Goal: Transaction & Acquisition: Purchase product/service

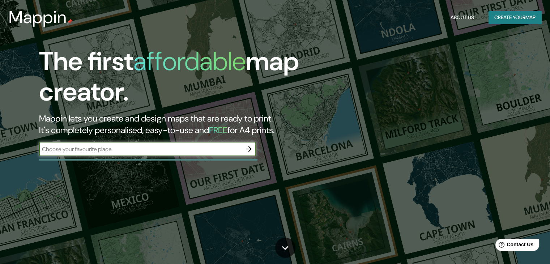
click at [247, 146] on icon "button" at bounding box center [248, 149] width 9 height 9
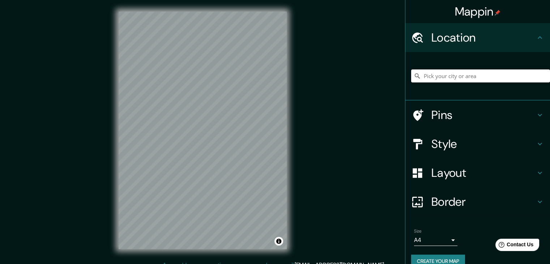
click at [440, 73] on input "Pick your city or area" at bounding box center [480, 75] width 139 height 13
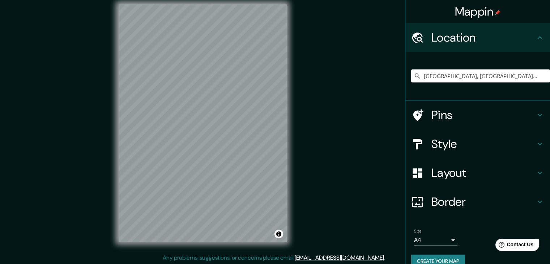
scroll to position [8, 0]
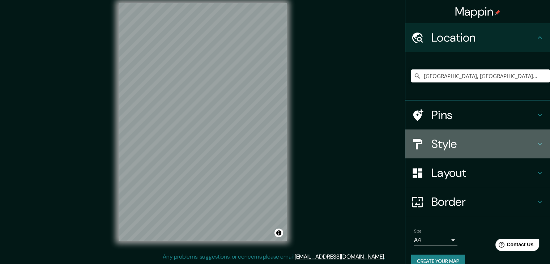
click at [538, 145] on icon at bounding box center [540, 144] width 4 height 3
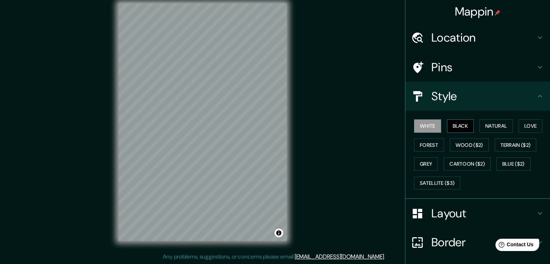
click at [465, 126] on button "Black" at bounding box center [460, 125] width 27 height 13
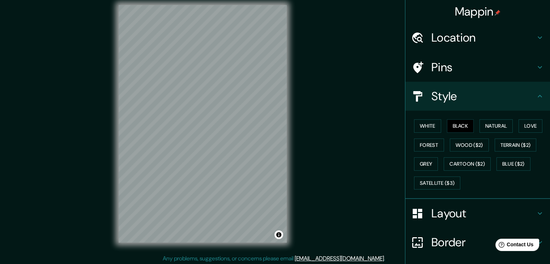
scroll to position [0, 0]
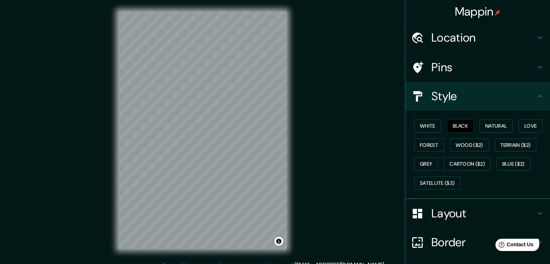
click at [483, 34] on h4 "Location" at bounding box center [483, 37] width 104 height 14
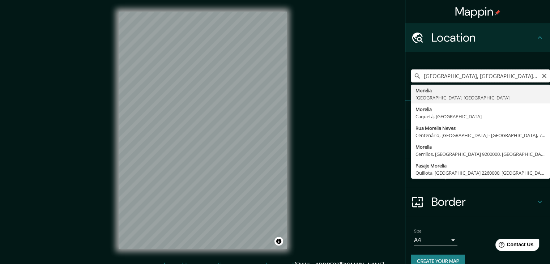
click at [454, 76] on input "[GEOGRAPHIC_DATA], [GEOGRAPHIC_DATA], [GEOGRAPHIC_DATA]" at bounding box center [480, 75] width 139 height 13
click at [492, 76] on input "[GEOGRAPHIC_DATA], [GEOGRAPHIC_DATA], [GEOGRAPHIC_DATA]" at bounding box center [480, 75] width 139 height 13
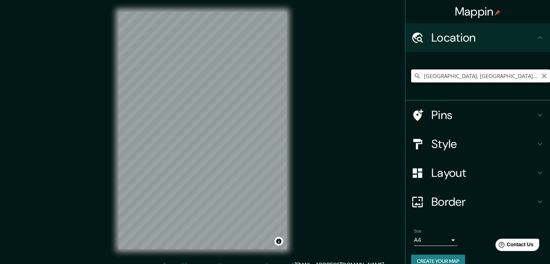
type input "[GEOGRAPHIC_DATA], [GEOGRAPHIC_DATA][PERSON_NAME], [GEOGRAPHIC_DATA]"
click at [542, 76] on icon "Clear" at bounding box center [544, 76] width 4 height 4
type input "[GEOGRAPHIC_DATA], [GEOGRAPHIC_DATA], [GEOGRAPHIC_DATA]"
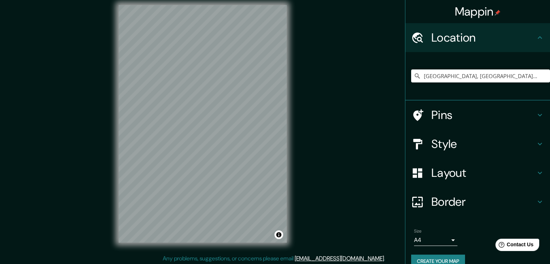
scroll to position [8, 0]
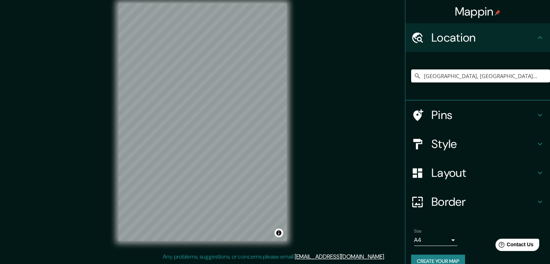
click at [303, 145] on div "Mappin Location [GEOGRAPHIC_DATA], [GEOGRAPHIC_DATA], [GEOGRAPHIC_DATA] [GEOGRA…" at bounding box center [275, 128] width 550 height 272
click at [242, 112] on div "© Mapbox © OpenStreetMap Improve this map" at bounding box center [202, 122] width 191 height 261
